Goal: Register for event/course

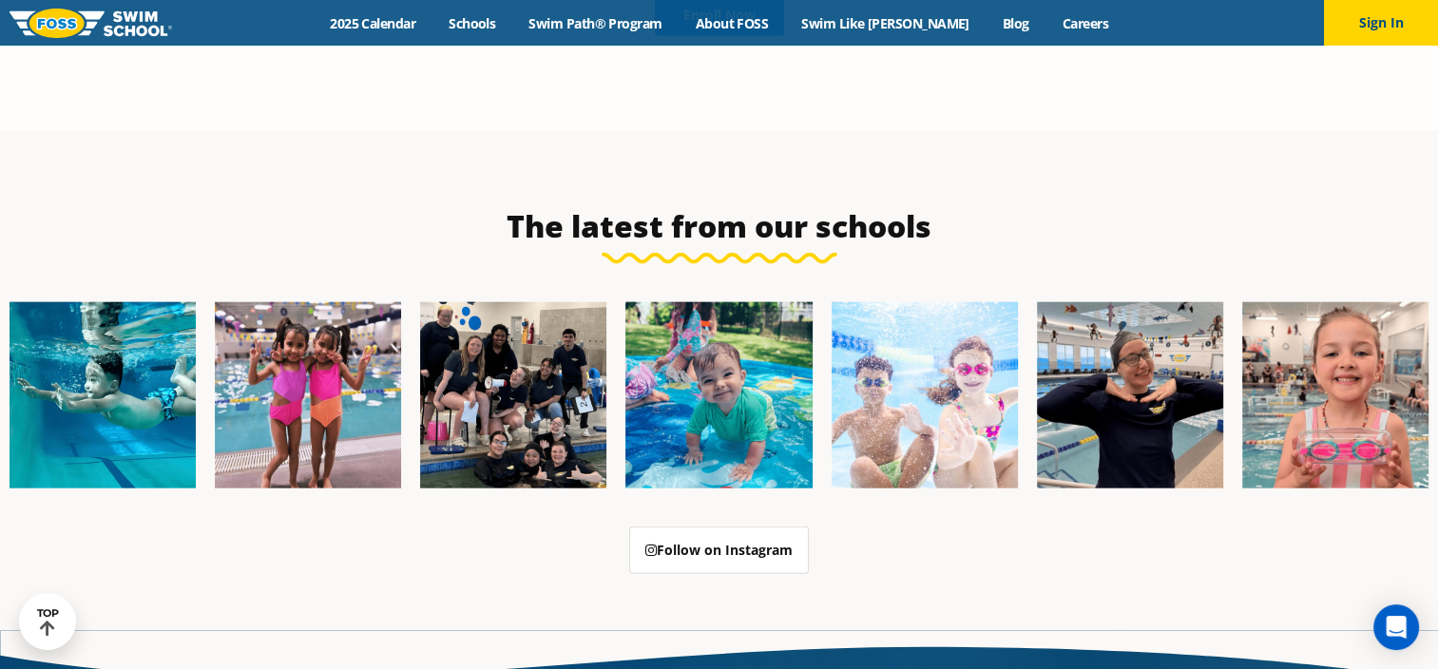
scroll to position [4827, 0]
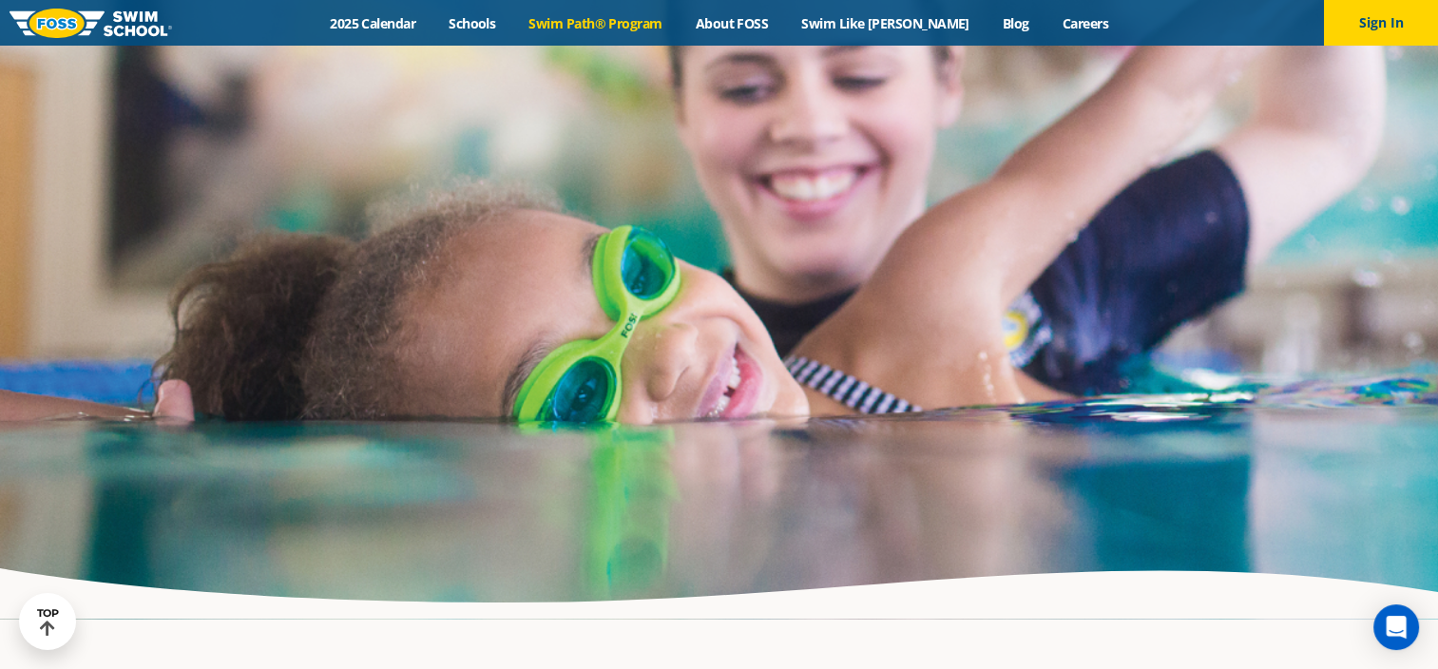
scroll to position [4869, 0]
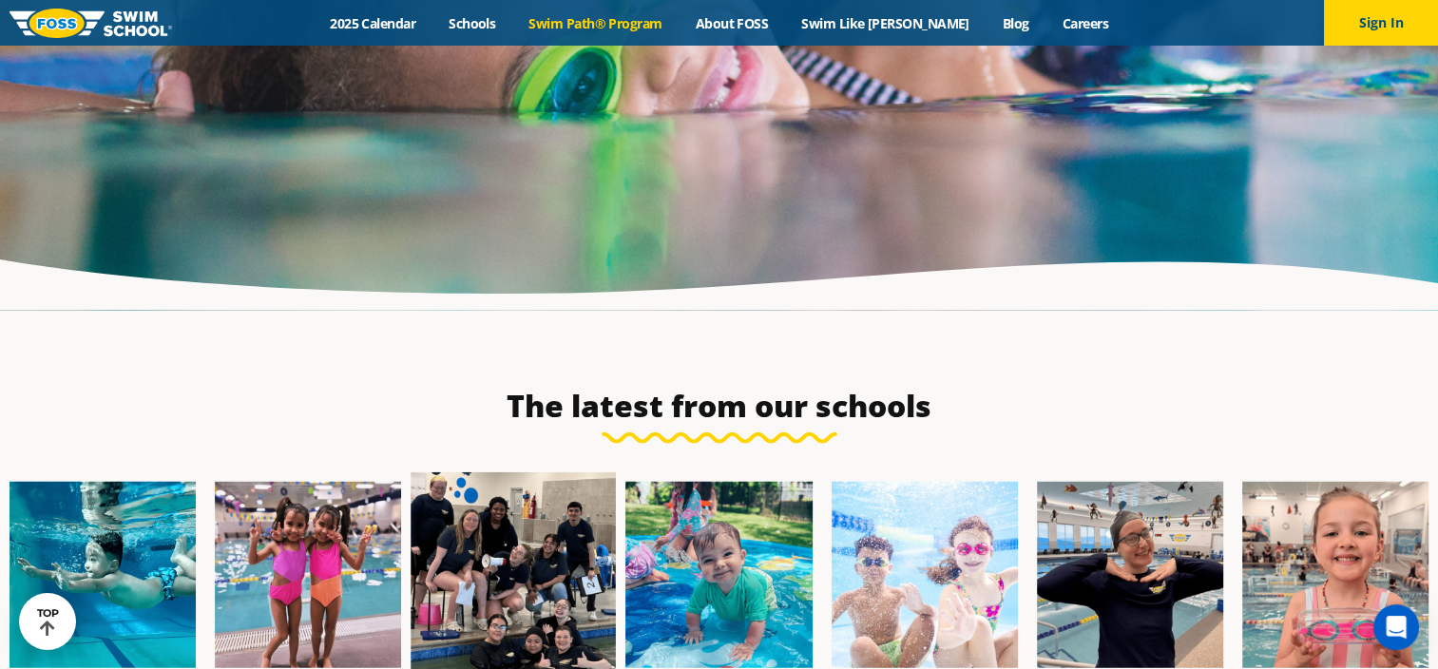
click at [482, 472] on img at bounding box center [512, 574] width 205 height 205
